Goal: Task Accomplishment & Management: Use online tool/utility

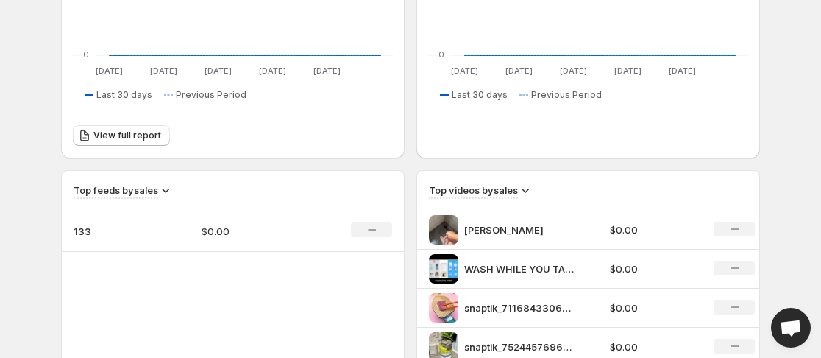
scroll to position [386, 0]
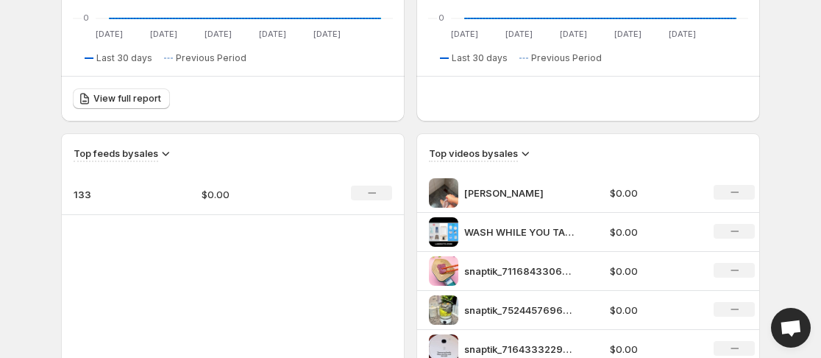
click at [369, 197] on icon "No change" at bounding box center [372, 193] width 8 height 12
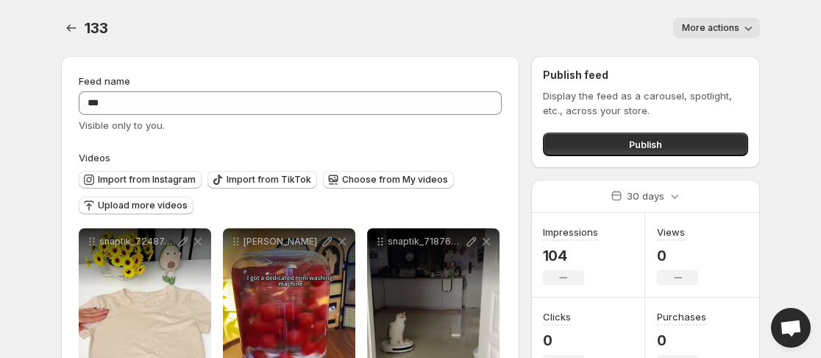
scroll to position [96, 0]
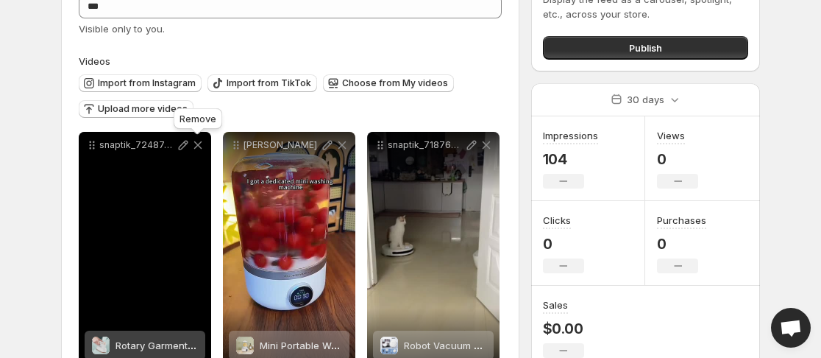
click at [199, 147] on icon at bounding box center [198, 145] width 15 height 15
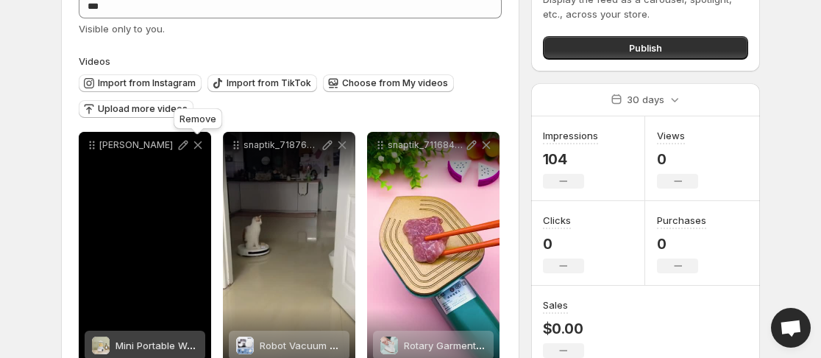
click at [199, 147] on icon at bounding box center [198, 145] width 15 height 15
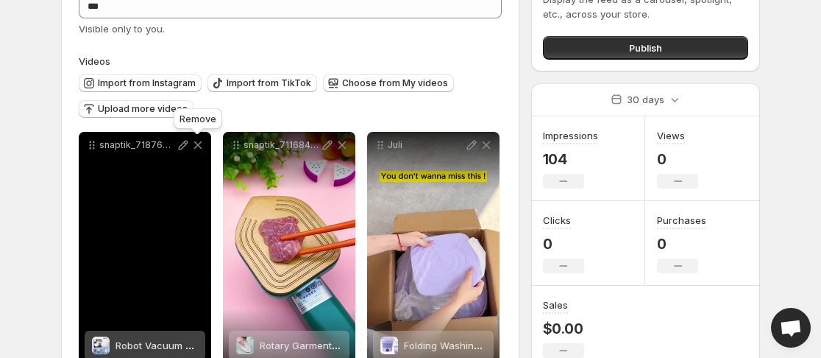
click at [199, 147] on icon at bounding box center [198, 145] width 15 height 15
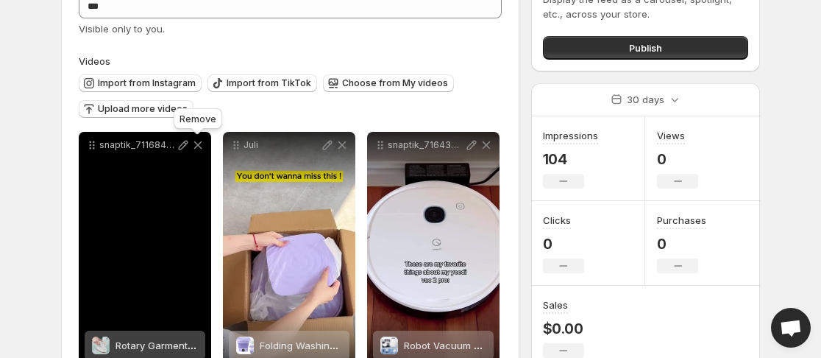
click at [199, 147] on icon at bounding box center [198, 145] width 15 height 15
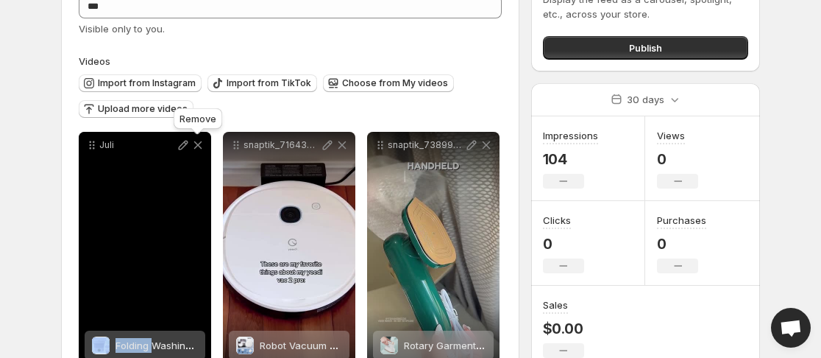
click at [199, 147] on icon at bounding box center [198, 145] width 15 height 15
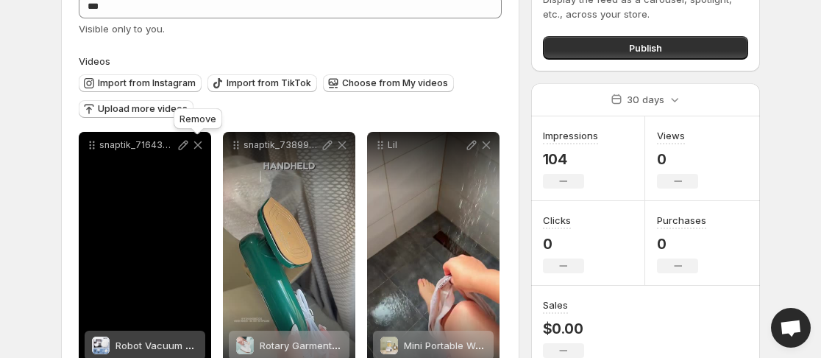
click at [199, 147] on icon at bounding box center [198, 145] width 15 height 15
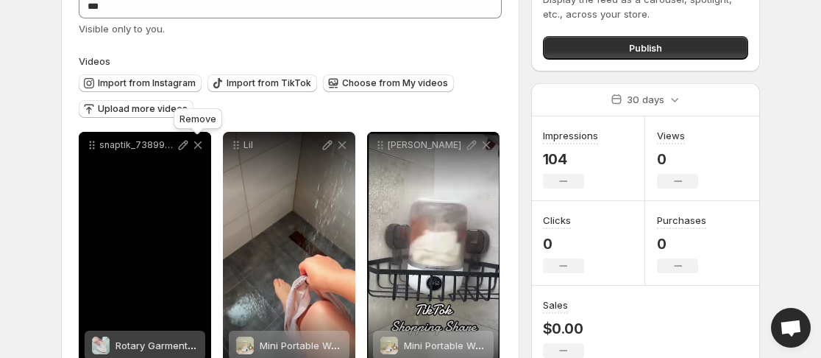
click at [199, 147] on icon at bounding box center [198, 145] width 15 height 15
click at [335, 147] on icon at bounding box center [342, 145] width 15 height 15
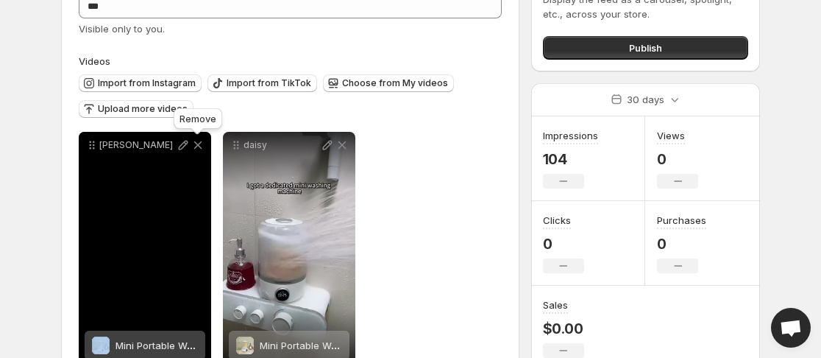
click at [199, 147] on icon at bounding box center [198, 145] width 15 height 15
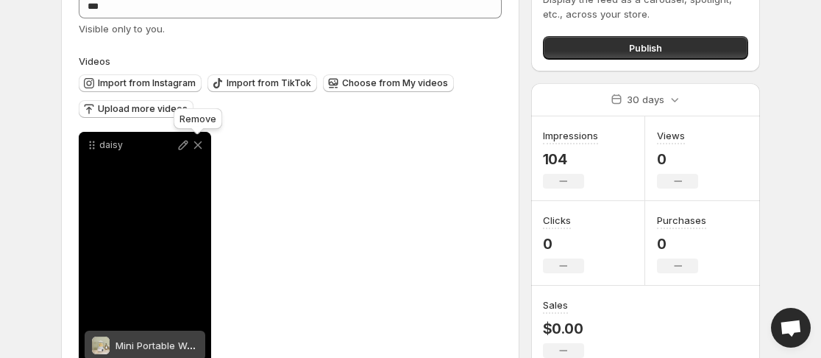
click at [199, 147] on icon at bounding box center [198, 145] width 15 height 15
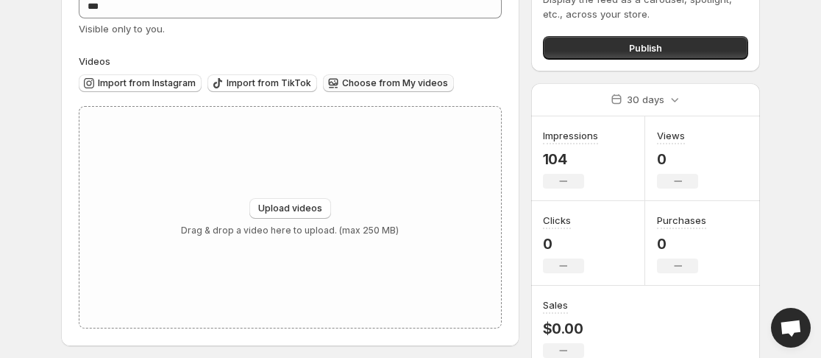
click at [407, 84] on span "Choose from My videos" at bounding box center [395, 83] width 106 height 12
click at [411, 80] on span "Choose from My videos" at bounding box center [395, 83] width 106 height 12
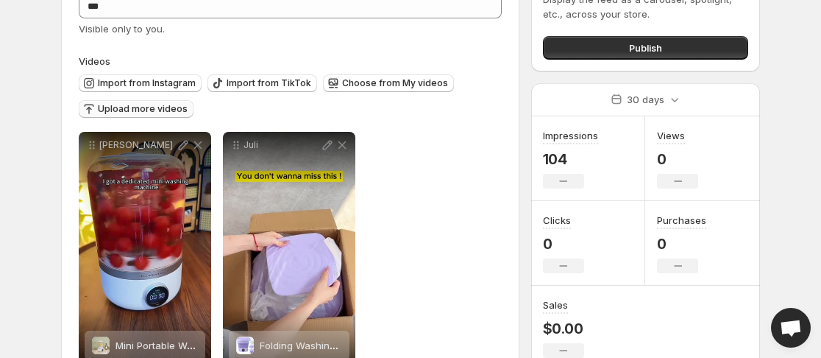
click at [129, 108] on span "Upload more videos" at bounding box center [143, 109] width 90 height 12
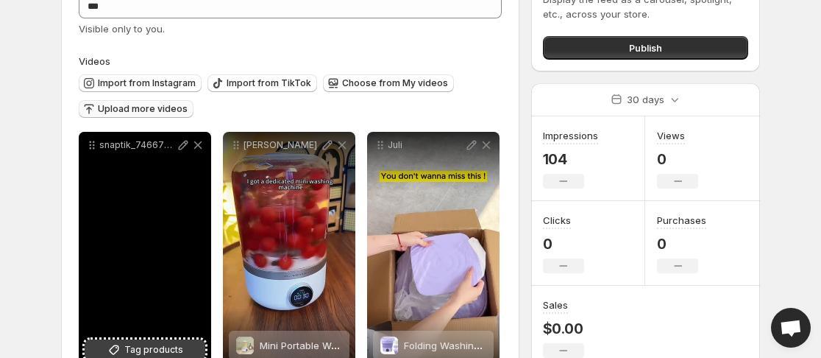
click at [180, 347] on span "Tag products" at bounding box center [153, 349] width 59 height 15
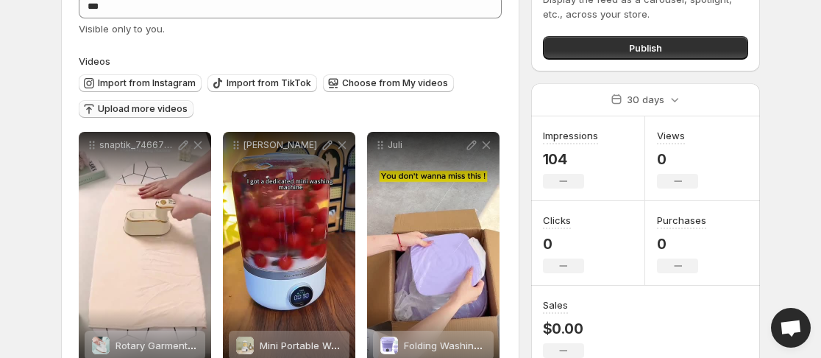
click at [162, 109] on span "Upload more videos" at bounding box center [143, 109] width 90 height 12
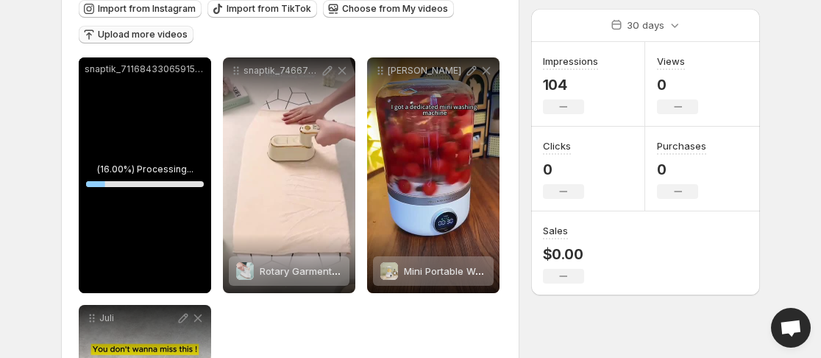
scroll to position [174, 0]
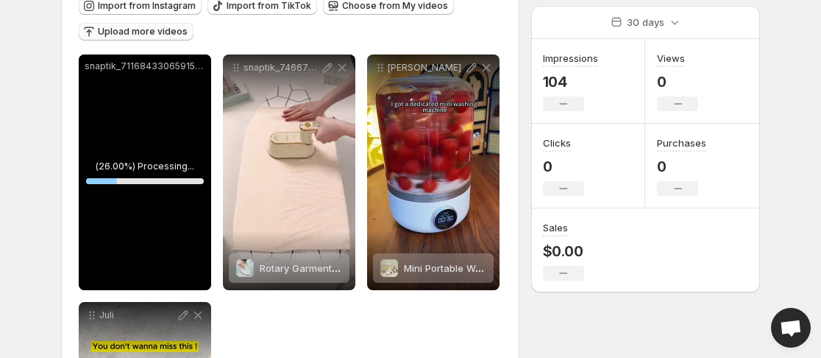
click at [199, 69] on p "snaptik_7116843306591587610_v2" at bounding box center [145, 66] width 121 height 12
click at [199, 71] on p "snaptik_7116843306591587610_v2" at bounding box center [145, 66] width 121 height 12
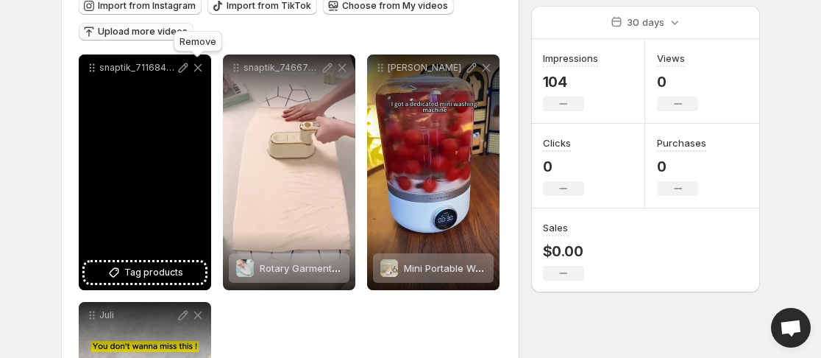
click at [204, 65] on icon at bounding box center [198, 67] width 15 height 15
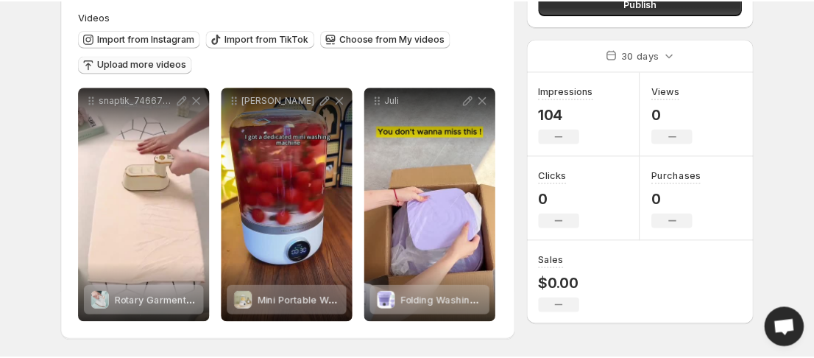
scroll to position [141, 0]
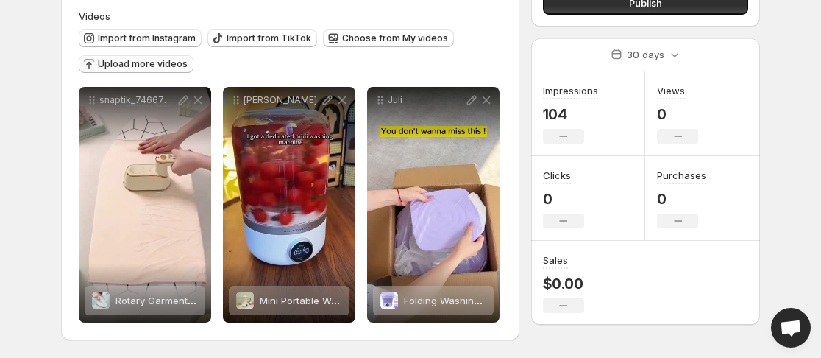
click at [164, 65] on span "Upload more videos" at bounding box center [143, 64] width 90 height 12
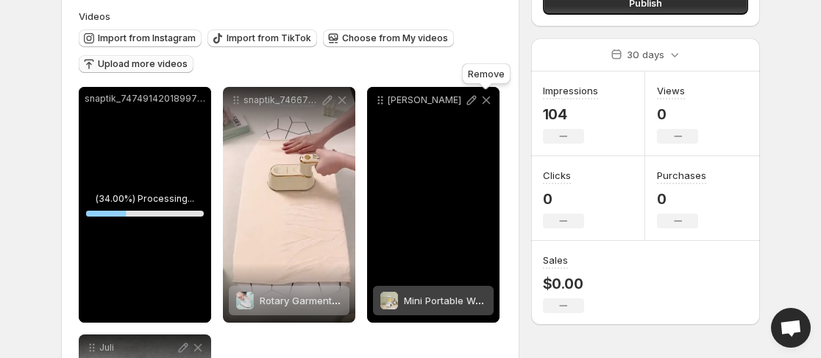
click at [489, 99] on icon at bounding box center [486, 100] width 15 height 15
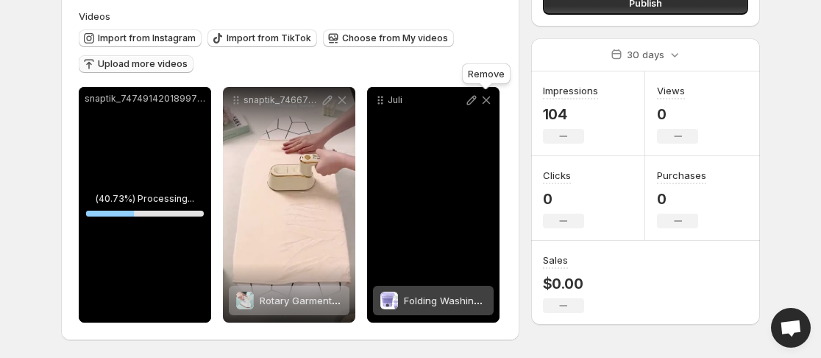
click at [489, 99] on icon at bounding box center [486, 100] width 15 height 15
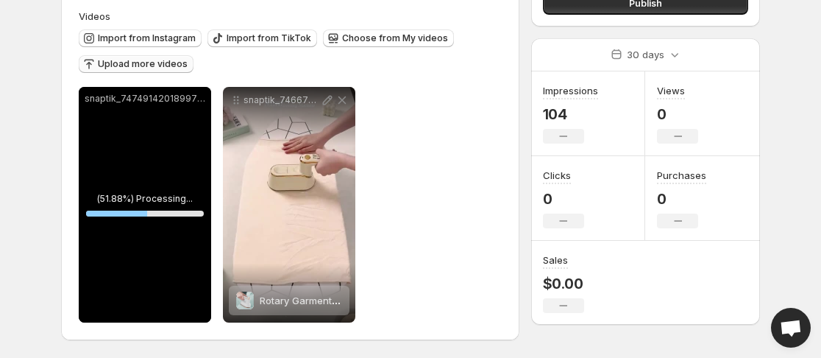
click at [169, 65] on span "Upload more videos" at bounding box center [143, 64] width 90 height 12
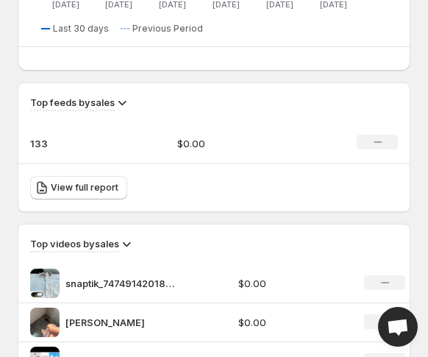
scroll to position [954, 0]
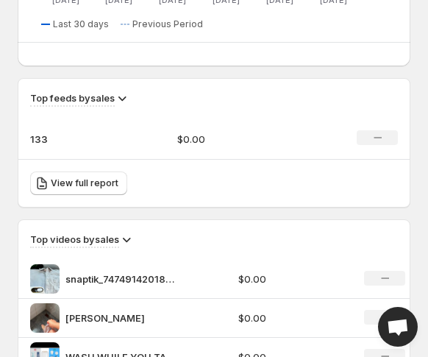
click at [225, 152] on td "$0.00" at bounding box center [239, 138] width 147 height 41
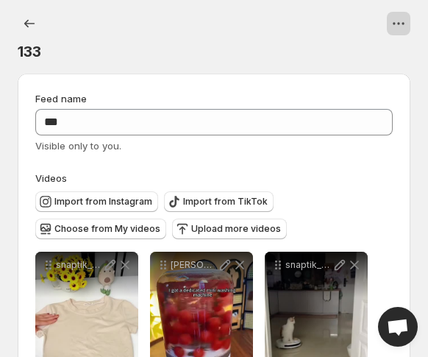
click at [394, 15] on button "View actions for 133" at bounding box center [399, 24] width 24 height 24
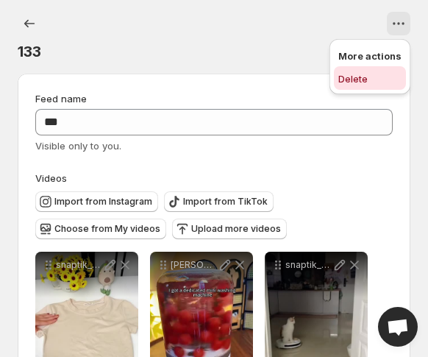
click at [379, 84] on span "Delete" at bounding box center [369, 78] width 63 height 15
